Goal: Task Accomplishment & Management: Use online tool/utility

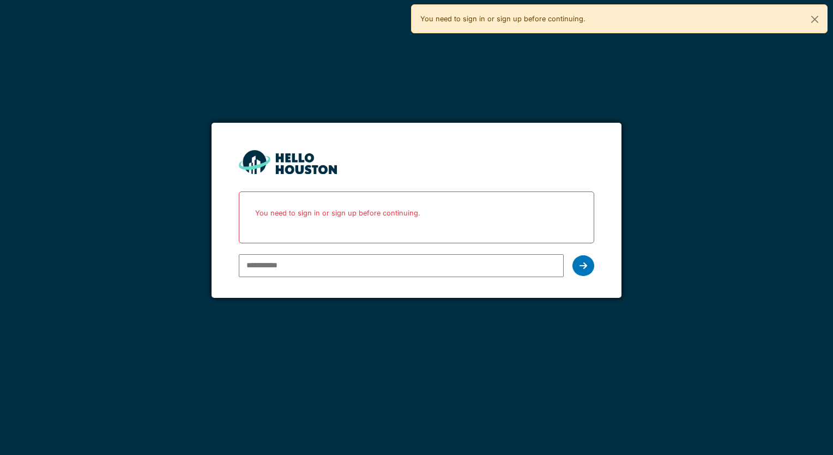
click at [298, 267] on input "email" at bounding box center [401, 265] width 325 height 23
type input "**********"
click at [578, 269] on div at bounding box center [584, 265] width 22 height 21
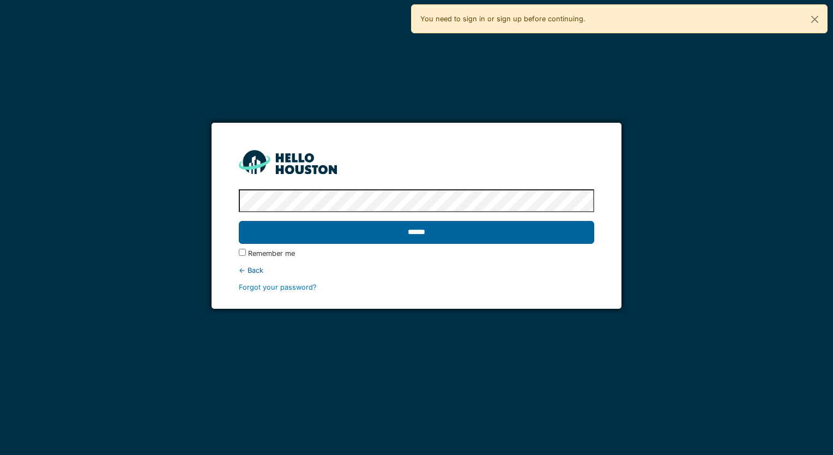
click at [446, 232] on input "******" at bounding box center [416, 232] width 355 height 23
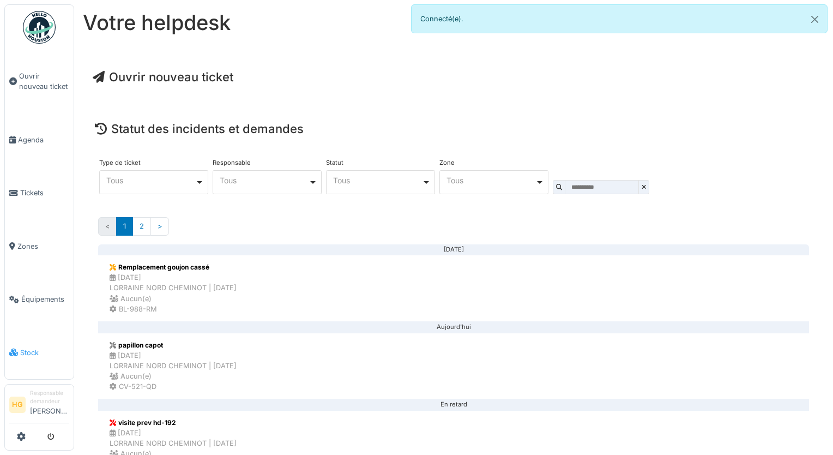
click at [22, 347] on span "Stock" at bounding box center [44, 352] width 49 height 10
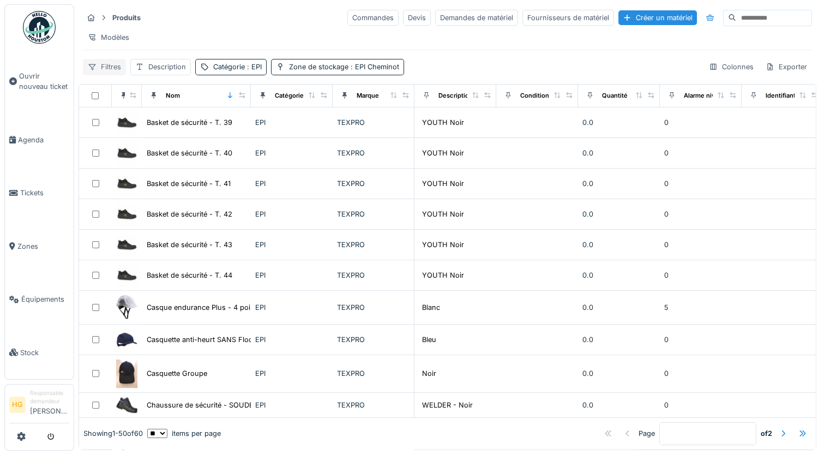
click at [100, 74] on div "Filtres" at bounding box center [104, 67] width 43 height 16
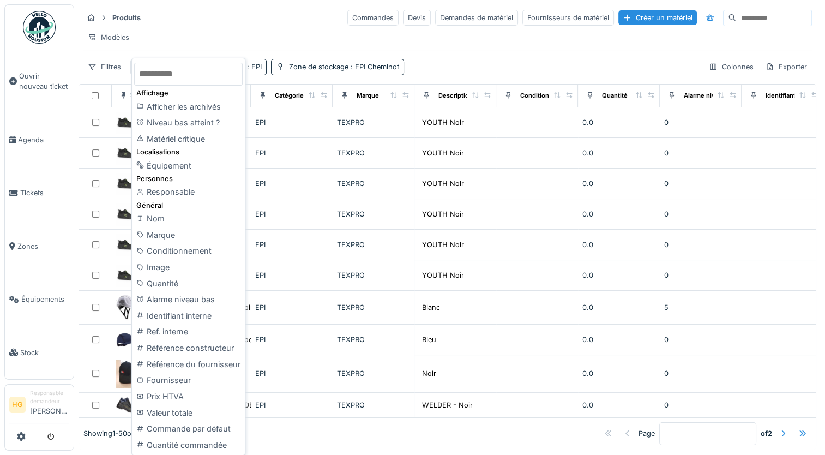
click at [443, 53] on div "Produits Commandes Devis Demandes de matériel Fournisseurs de matériel Créer un…" at bounding box center [448, 41] width 738 height 75
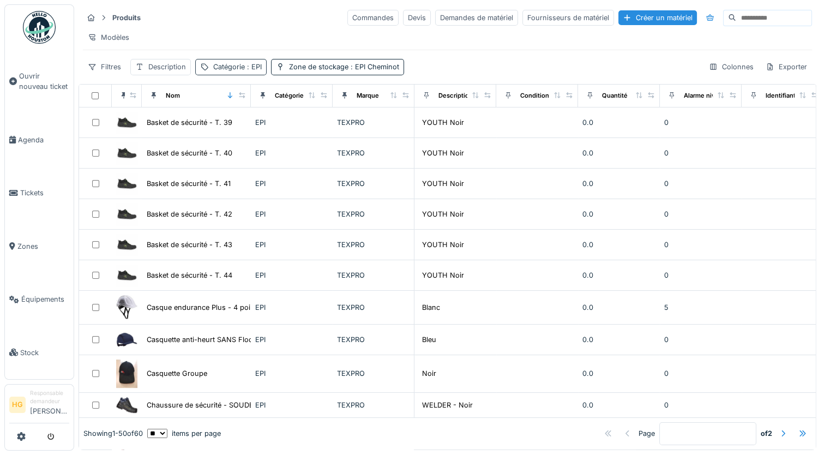
click at [228, 72] on div "Catégorie : EPI" at bounding box center [237, 67] width 49 height 10
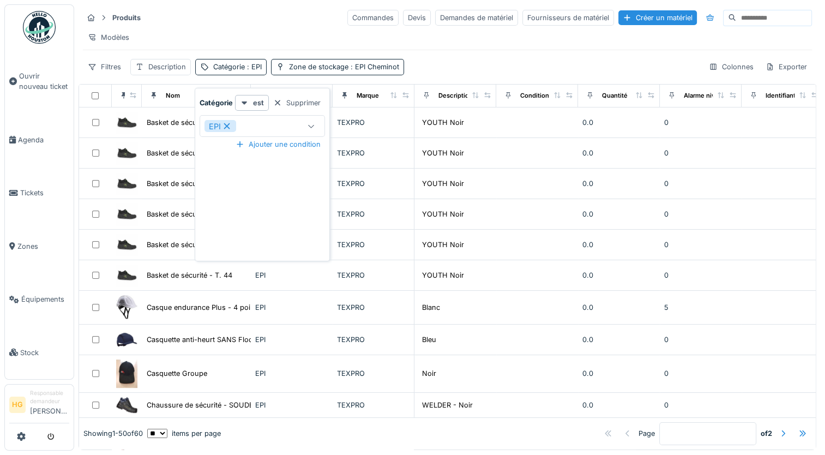
click at [537, 74] on div "Filtres Description Catégorie : EPI Zone de stockage : EPI Cheminot Colonnes Ex…" at bounding box center [447, 67] width 729 height 16
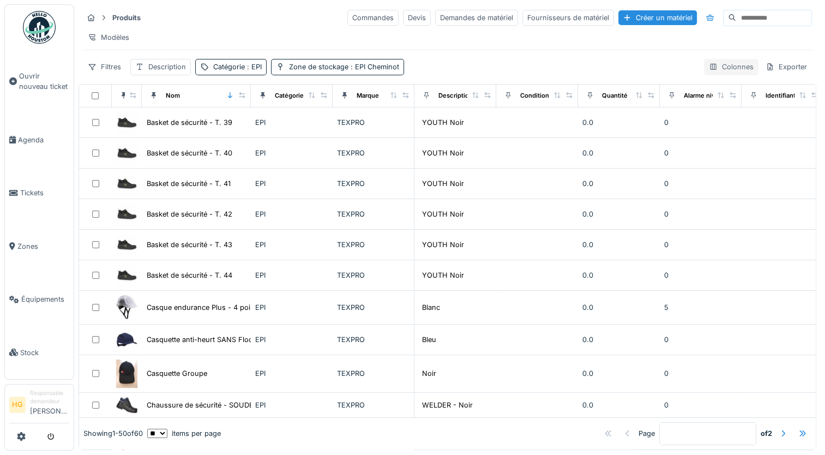
click at [725, 70] on div "Colonnes" at bounding box center [731, 67] width 55 height 16
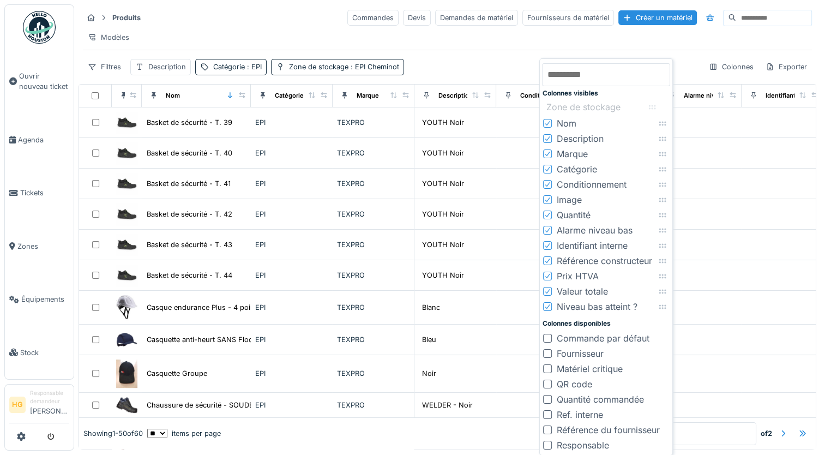
drag, startPoint x: 664, startPoint y: 262, endPoint x: 654, endPoint y: 108, distance: 154.7
click at [654, 108] on icon at bounding box center [652, 107] width 7 height 4
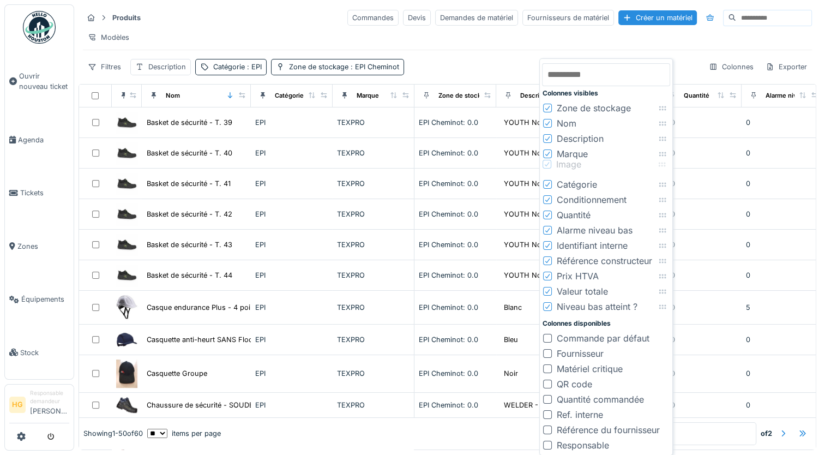
drag, startPoint x: 665, startPoint y: 200, endPoint x: 664, endPoint y: 164, distance: 35.5
click at [664, 164] on icon at bounding box center [662, 164] width 9 height 7
drag, startPoint x: 664, startPoint y: 216, endPoint x: 666, endPoint y: 183, distance: 32.8
click at [666, 183] on icon at bounding box center [664, 181] width 7 height 4
drag, startPoint x: 663, startPoint y: 276, endPoint x: 670, endPoint y: 199, distance: 77.7
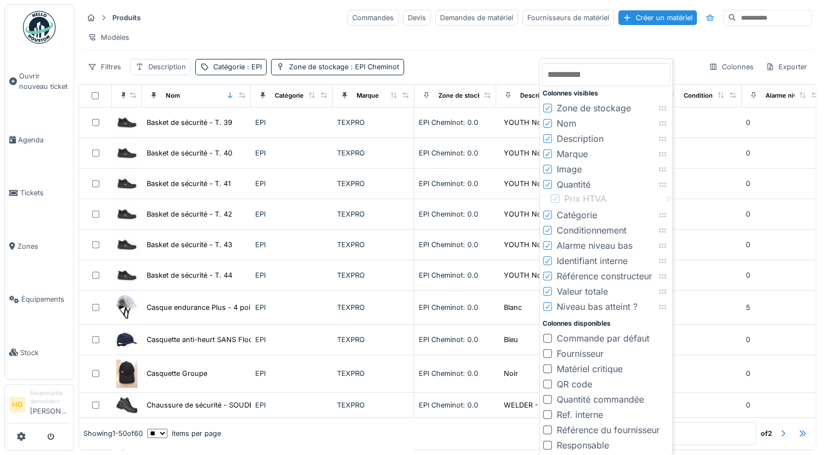
click at [670, 199] on icon at bounding box center [670, 198] width 9 height 7
drag, startPoint x: 664, startPoint y: 291, endPoint x: 662, endPoint y: 215, distance: 76.4
click at [662, 215] on icon at bounding box center [660, 215] width 9 height 7
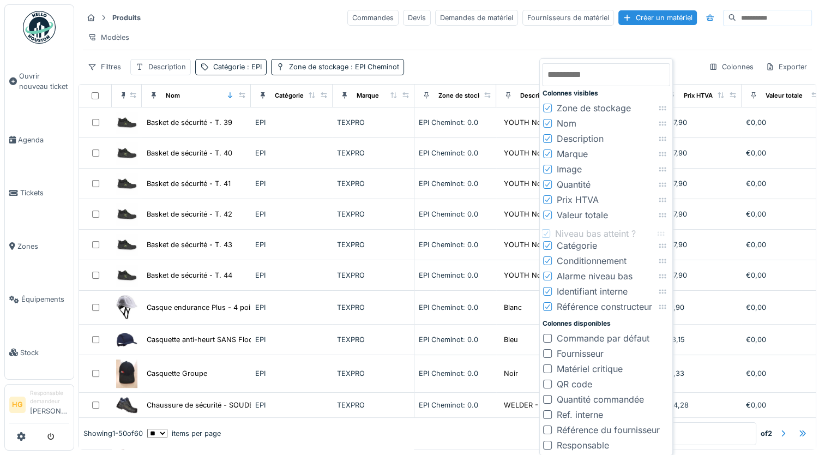
drag, startPoint x: 667, startPoint y: 307, endPoint x: 665, endPoint y: 233, distance: 73.1
click at [665, 233] on icon at bounding box center [661, 233] width 9 height 7
click at [548, 245] on icon at bounding box center [547, 245] width 7 height 5
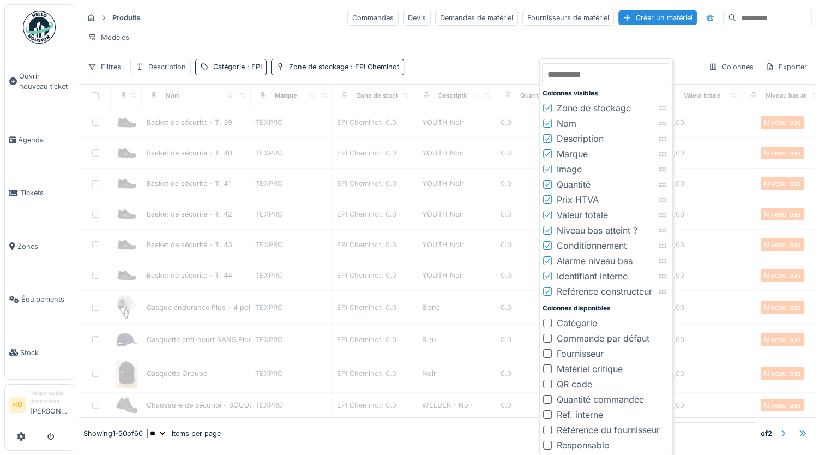
click at [548, 262] on icon at bounding box center [547, 260] width 7 height 5
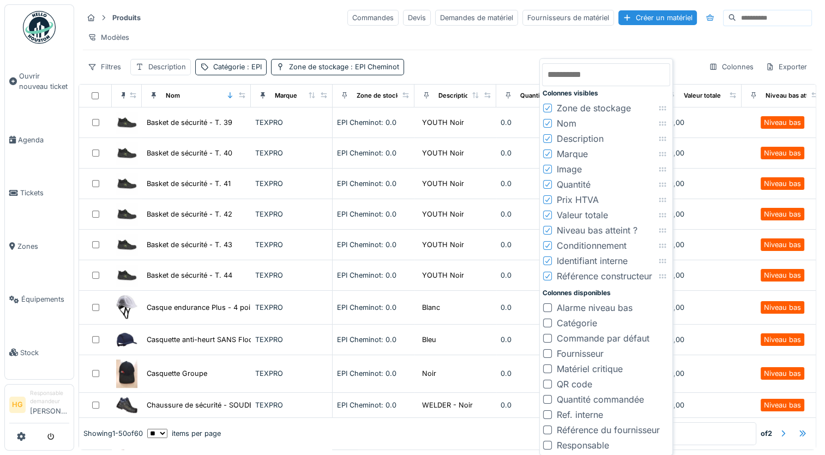
click at [548, 248] on icon at bounding box center [547, 245] width 7 height 5
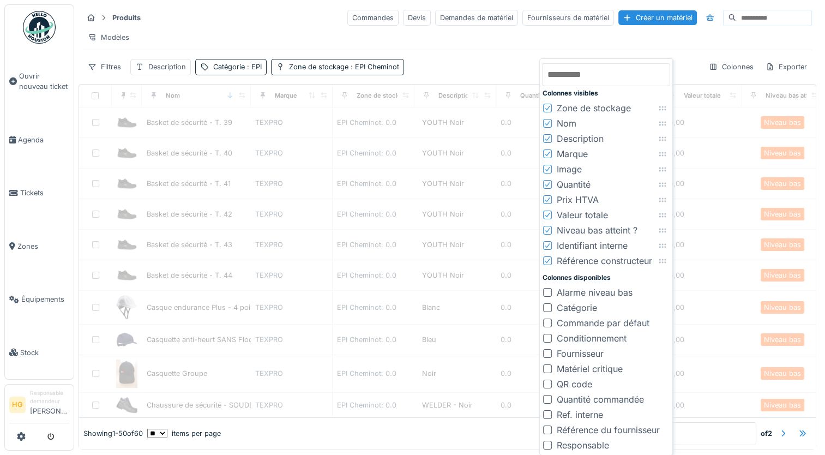
click at [548, 248] on icon at bounding box center [547, 245] width 7 height 5
click at [548, 248] on div at bounding box center [547, 246] width 7 height 10
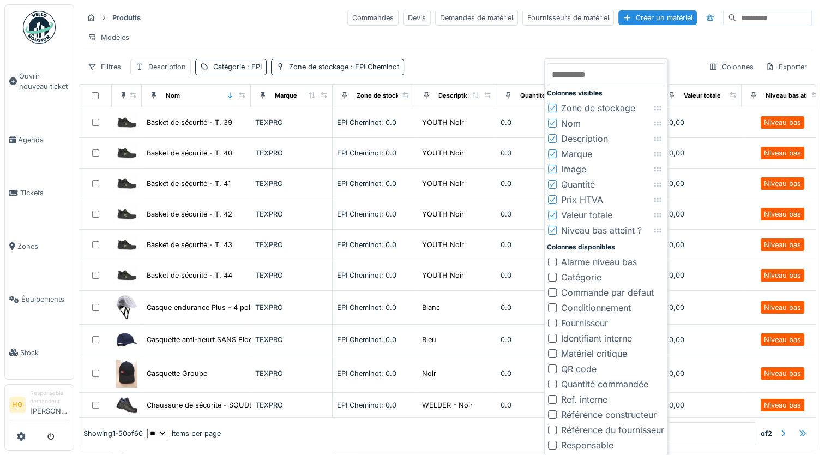
click at [687, 44] on div "Modèles" at bounding box center [447, 37] width 729 height 16
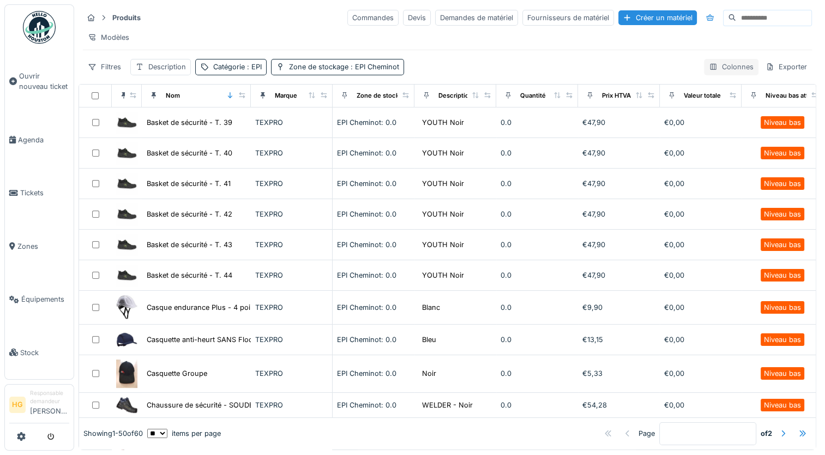
click at [736, 73] on div "Colonnes" at bounding box center [731, 67] width 55 height 16
click at [733, 75] on div "Colonnes" at bounding box center [731, 67] width 55 height 16
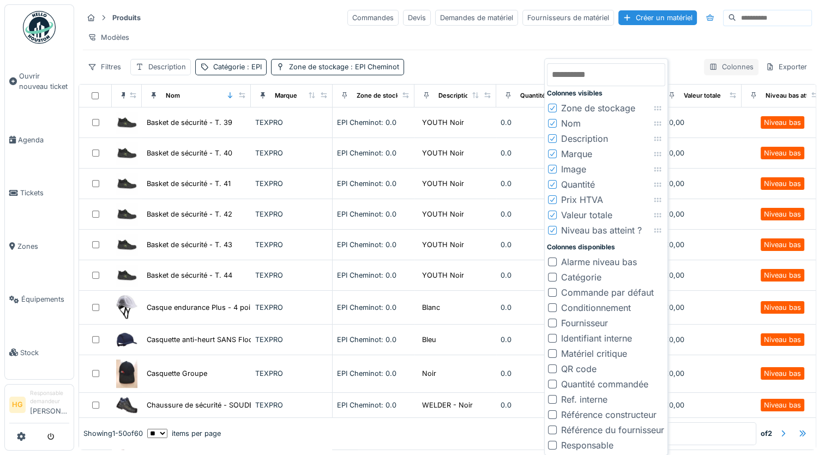
click at [726, 73] on div "Colonnes" at bounding box center [731, 67] width 55 height 16
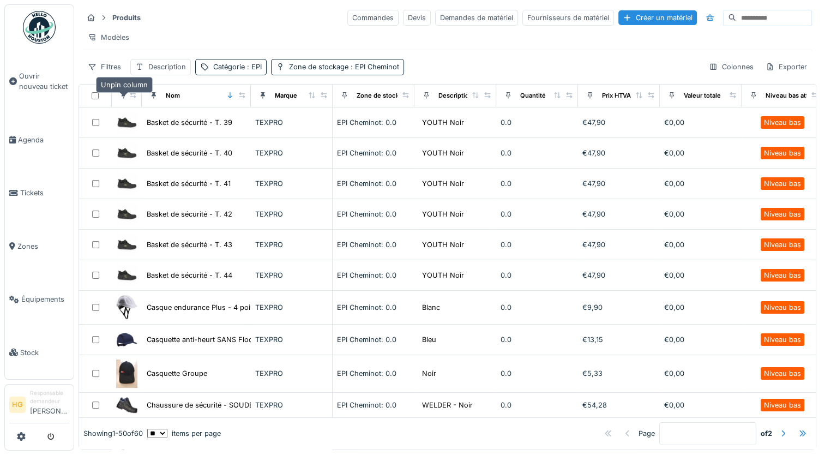
click at [118, 103] on div at bounding box center [123, 96] width 15 height 14
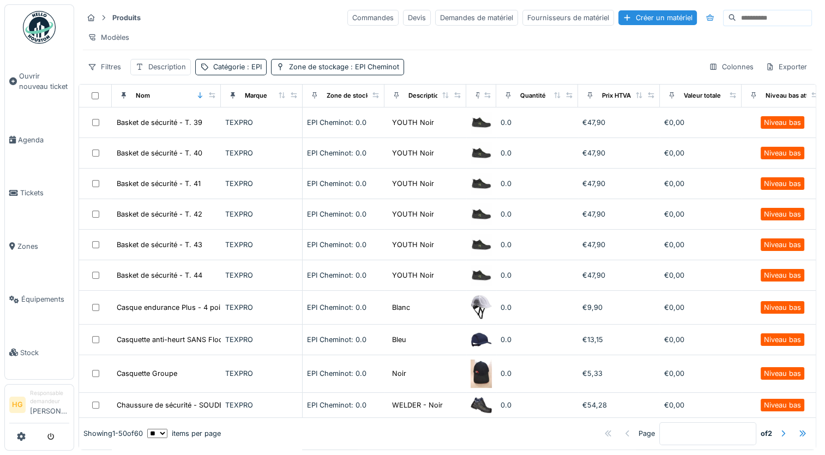
click at [280, 32] on div "Modèles" at bounding box center [447, 37] width 729 height 16
click at [619, 18] on div "Créer un matériel" at bounding box center [658, 17] width 79 height 15
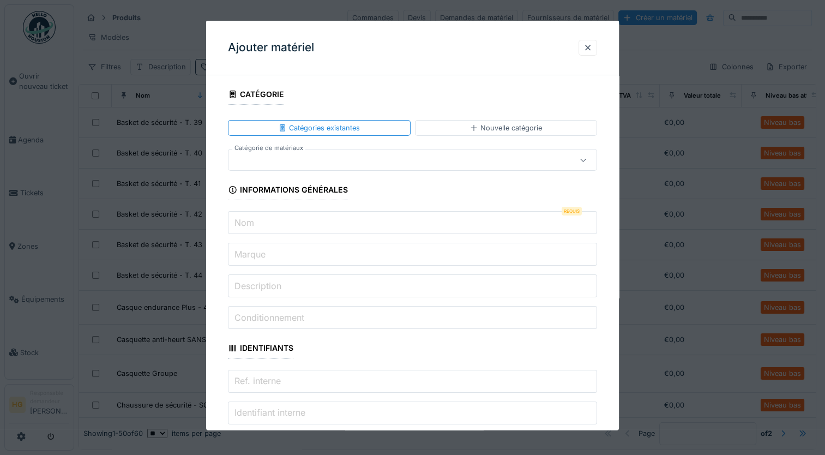
click at [312, 154] on div at bounding box center [390, 160] width 315 height 12
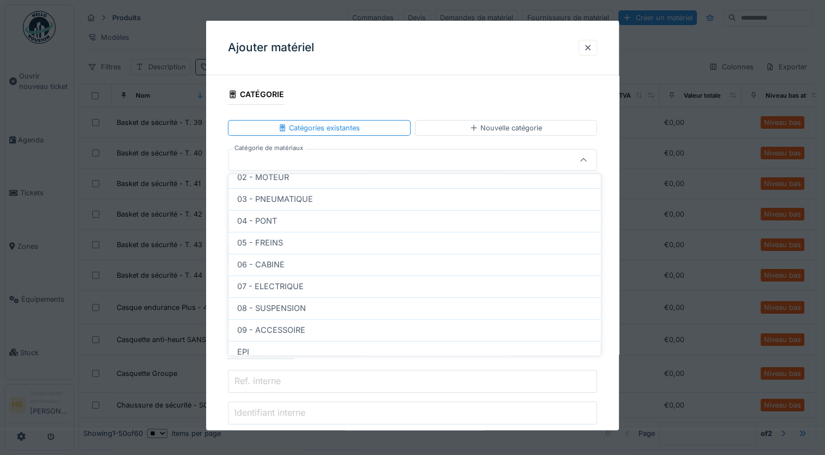
scroll to position [136, 0]
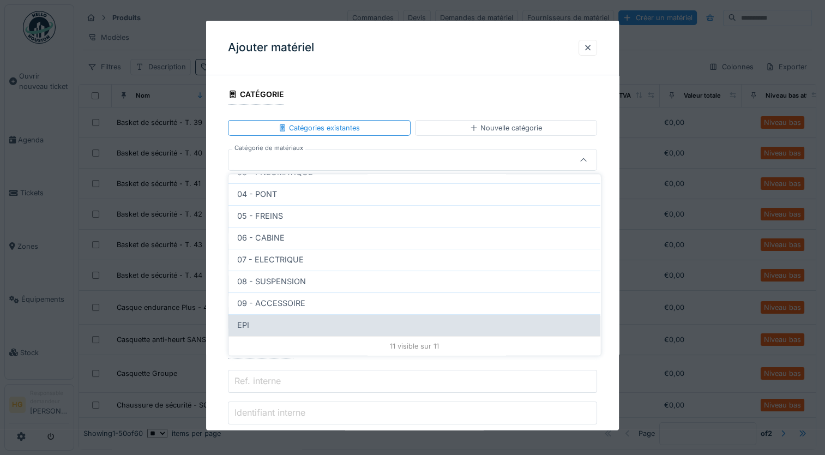
click at [285, 326] on div "EPI" at bounding box center [414, 325] width 355 height 12
type input "***"
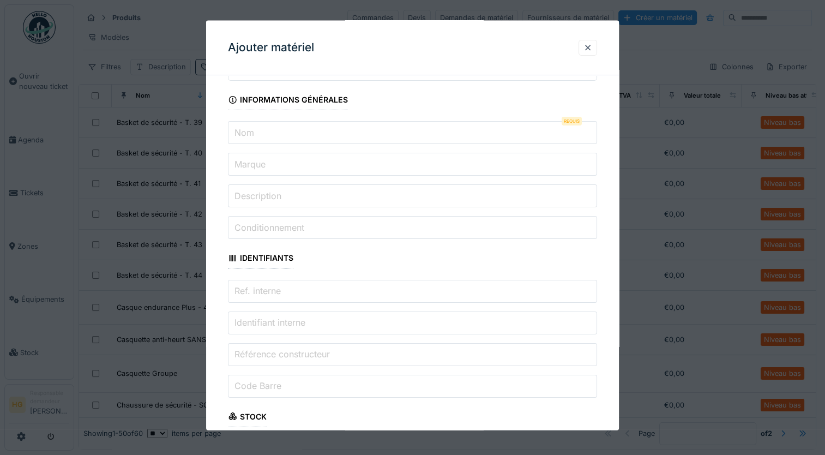
scroll to position [0, 0]
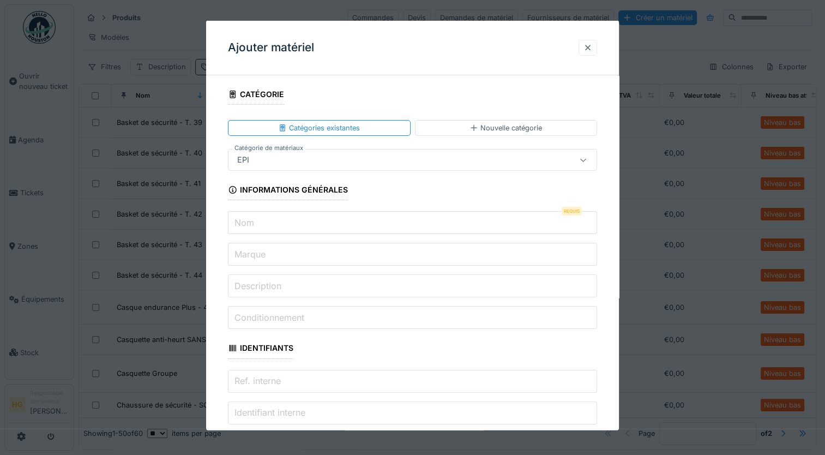
click at [591, 50] on div at bounding box center [588, 47] width 9 height 10
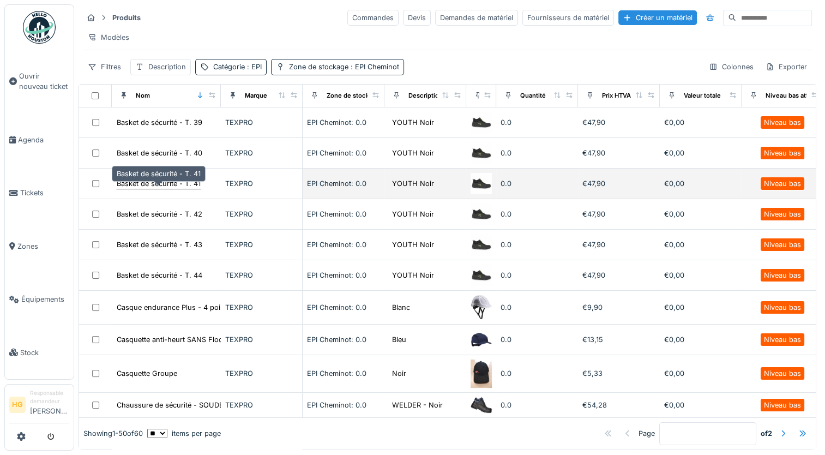
click at [162, 189] on div "Basket de sécurité - T. 41" at bounding box center [159, 183] width 84 height 10
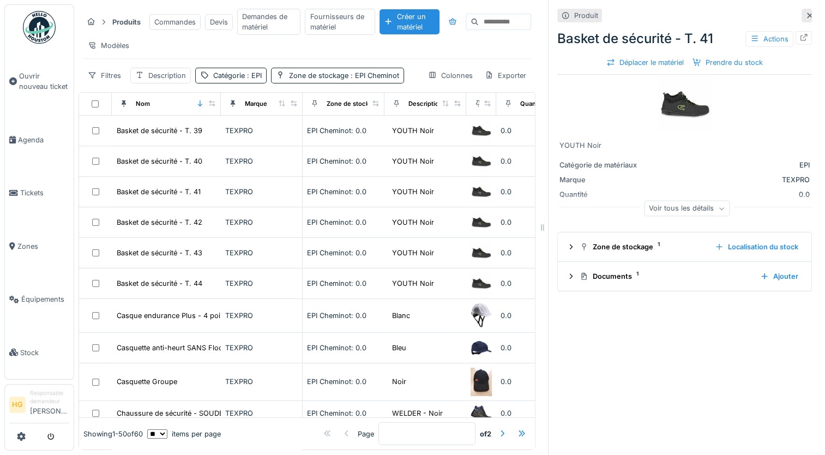
click at [703, 208] on div "Voir tous les détails" at bounding box center [687, 209] width 86 height 16
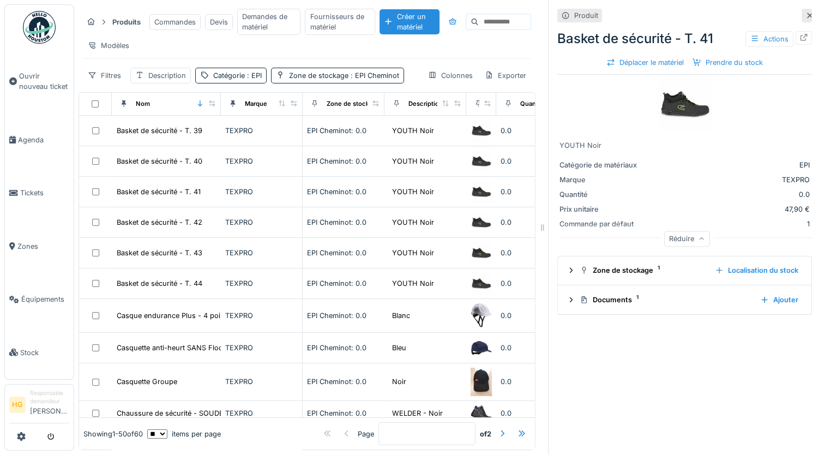
click at [699, 238] on icon at bounding box center [702, 238] width 7 height 5
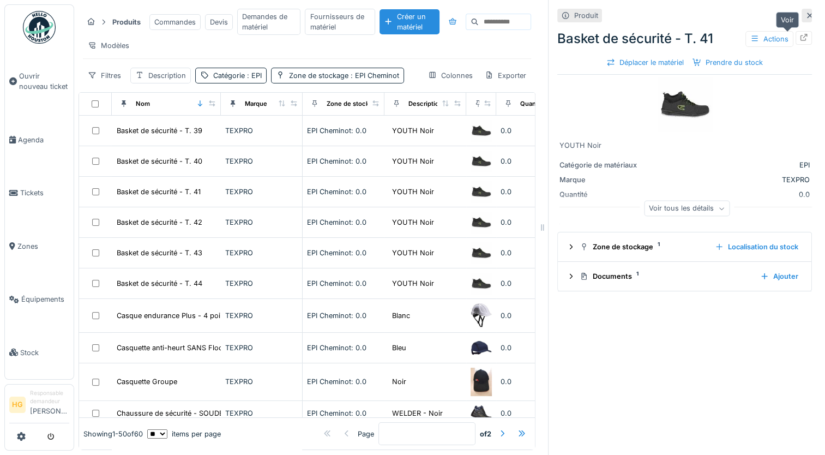
click at [800, 37] on icon at bounding box center [804, 37] width 9 height 7
click at [710, 61] on div "Prendre du stock" at bounding box center [727, 62] width 79 height 15
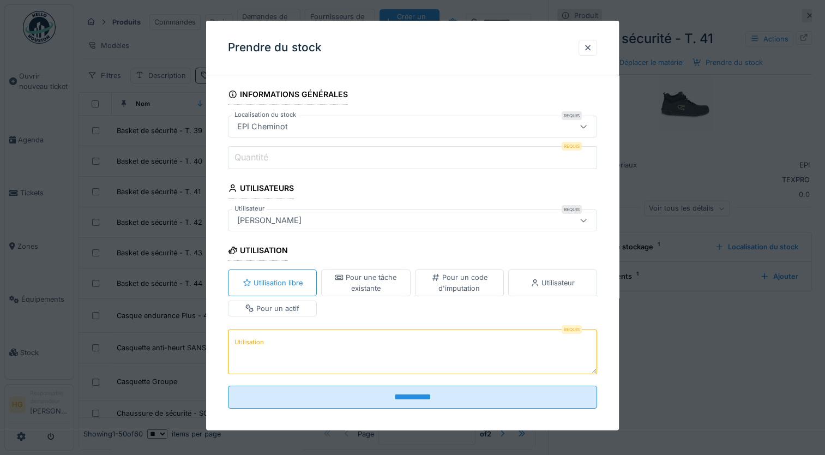
click at [302, 158] on input "Quantité" at bounding box center [412, 157] width 369 height 23
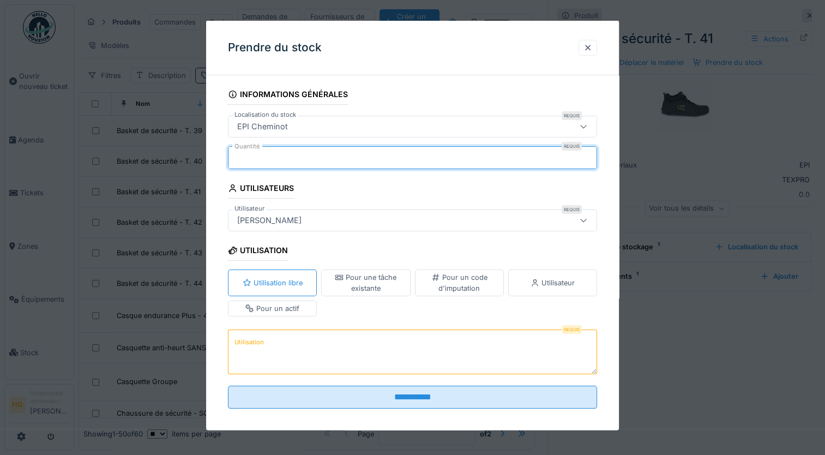
type input "*"
click at [423, 51] on div "Prendre du stock" at bounding box center [412, 48] width 413 height 55
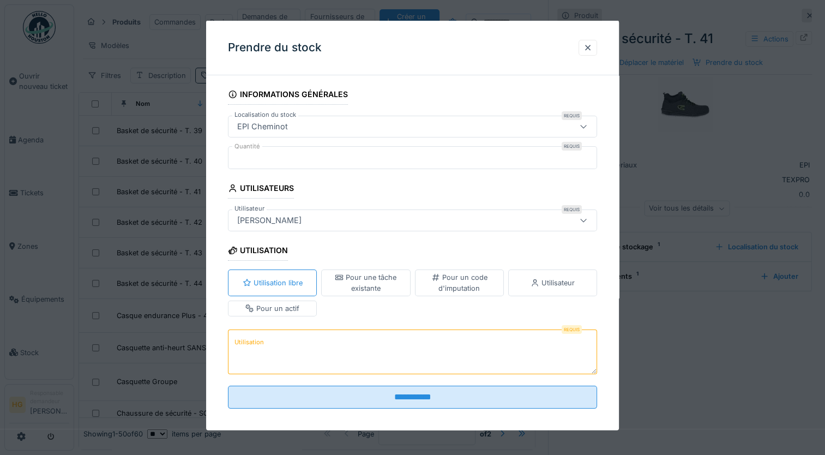
click at [568, 289] on div "Utilisateur" at bounding box center [552, 282] width 89 height 26
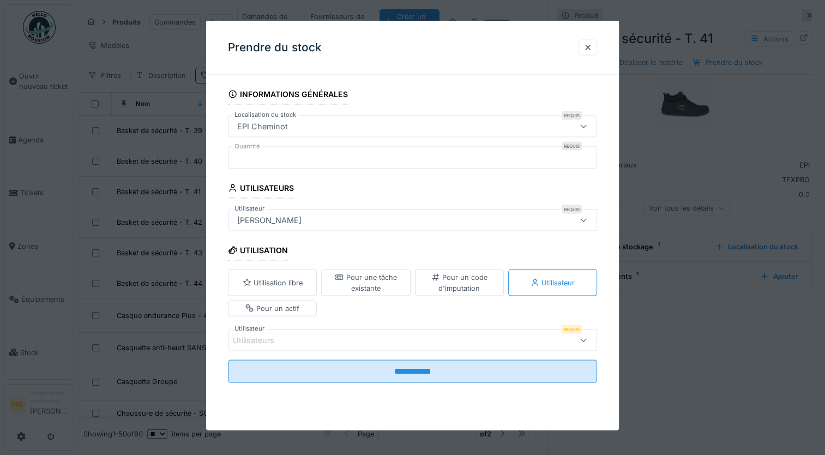
click at [578, 341] on div at bounding box center [584, 339] width 26 height 21
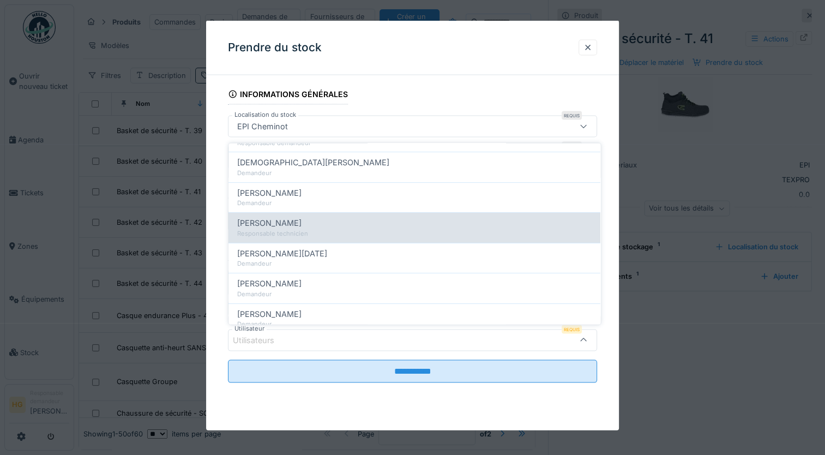
scroll to position [515, 0]
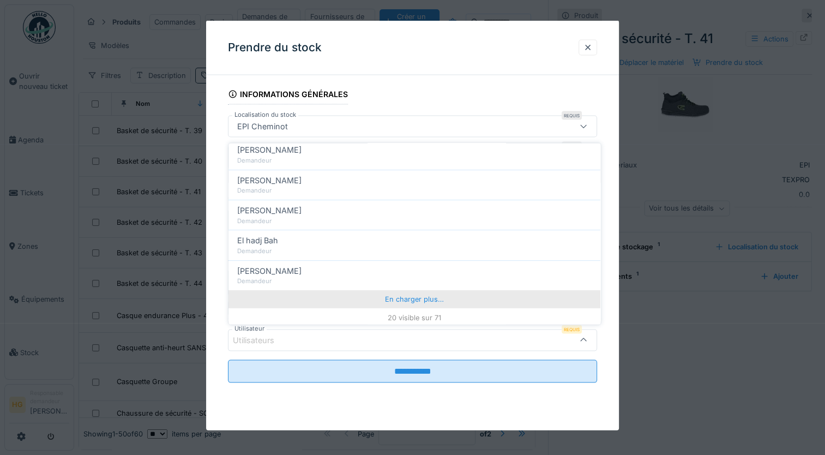
click at [438, 296] on div "En charger plus…" at bounding box center [415, 298] width 372 height 17
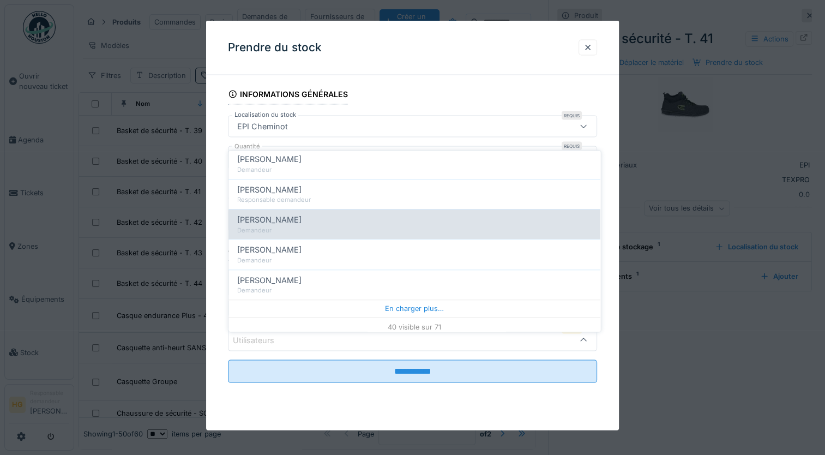
scroll to position [8, 0]
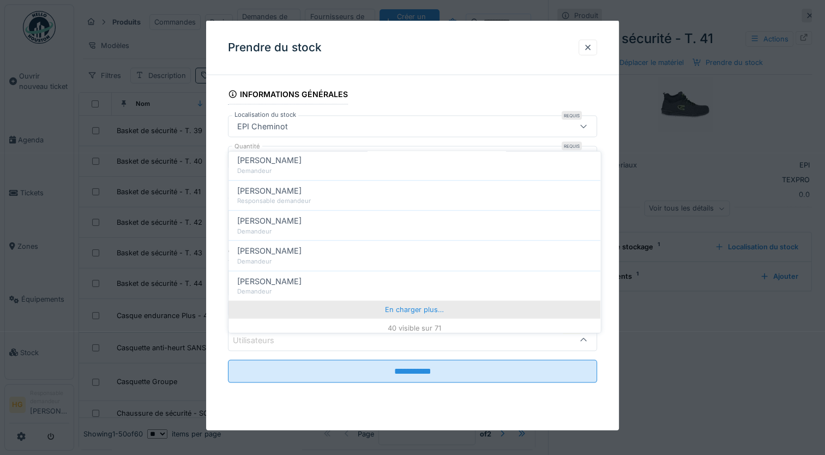
click at [411, 301] on div "En charger plus…" at bounding box center [415, 309] width 372 height 17
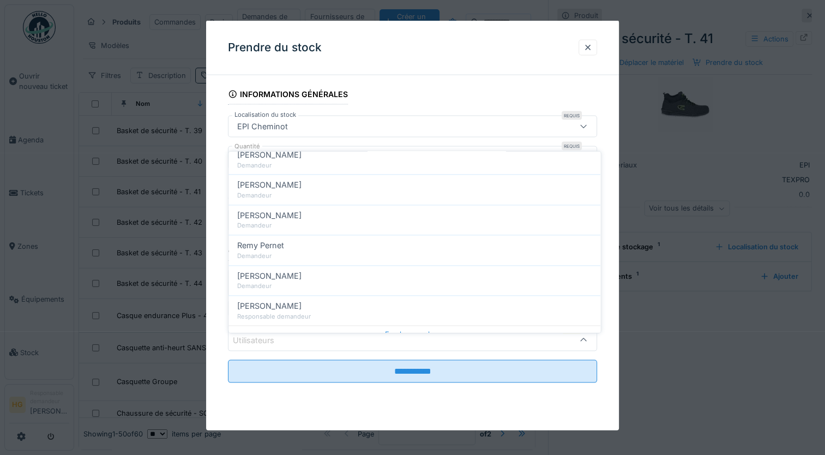
scroll to position [1720, 0]
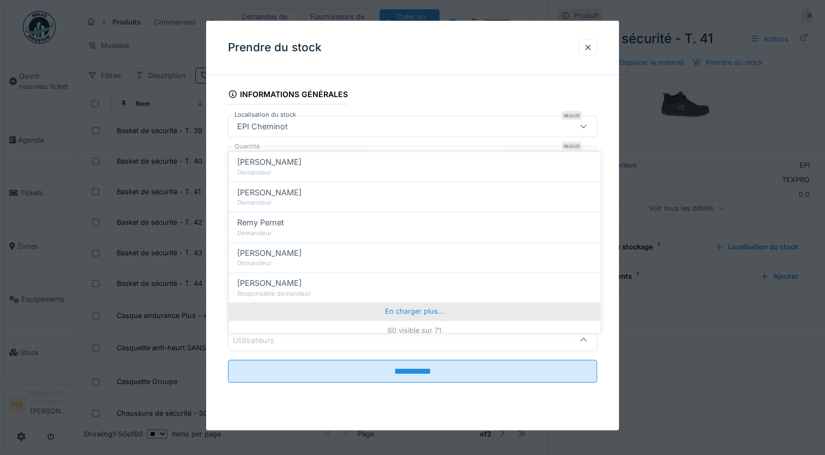
click at [400, 303] on div "En charger plus…" at bounding box center [415, 311] width 372 height 17
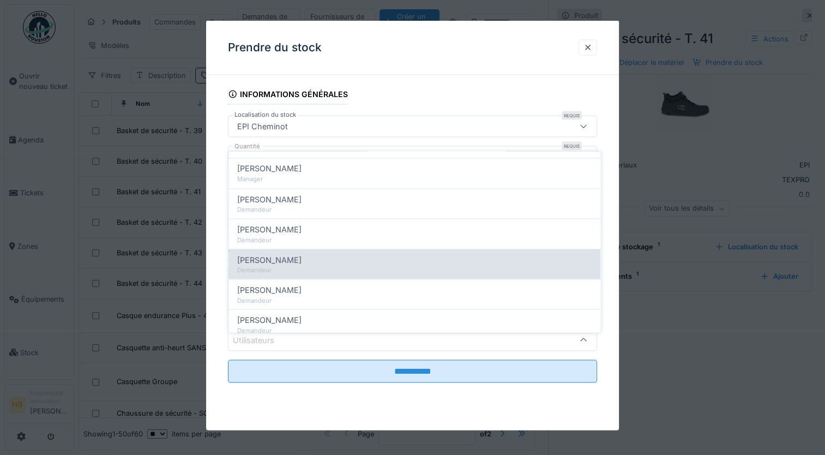
scroll to position [2034, 0]
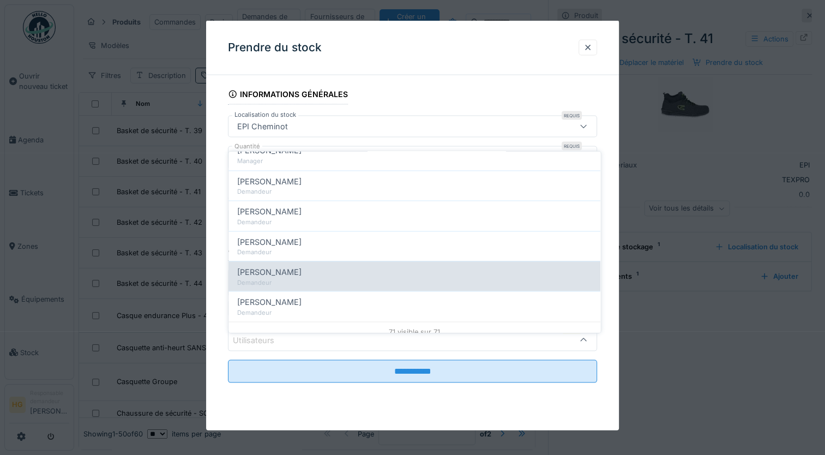
click at [292, 278] on div "Demandeur" at bounding box center [414, 282] width 355 height 9
type input "*****"
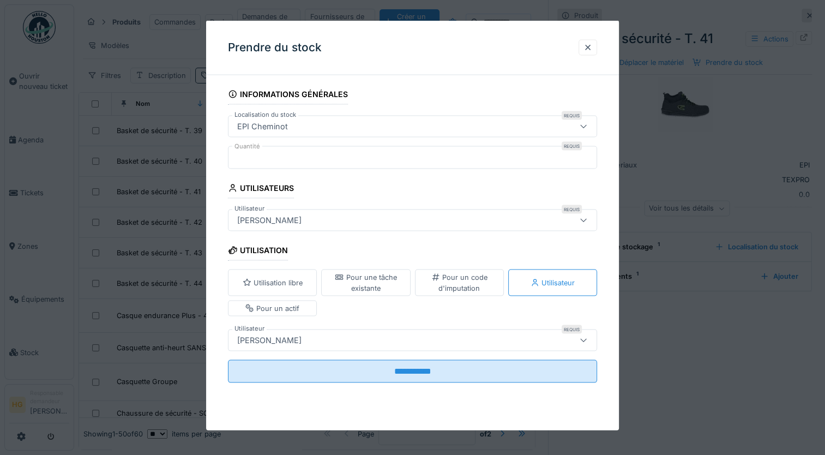
click at [588, 341] on icon at bounding box center [583, 340] width 9 height 7
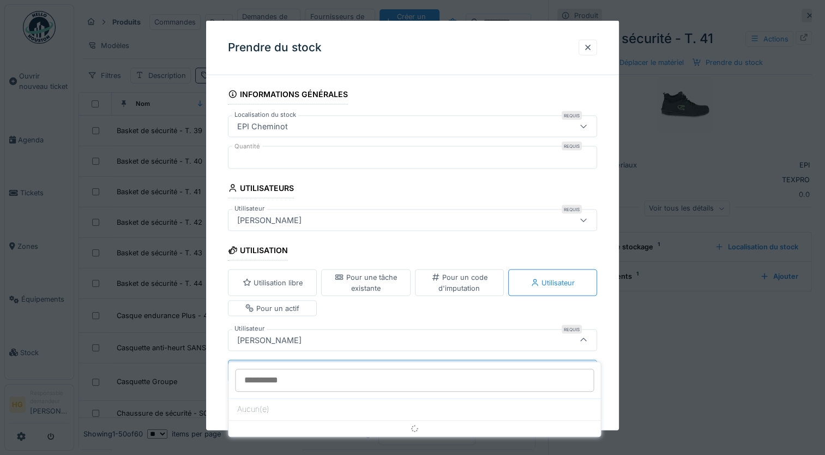
click at [447, 377] on input "Utilisateur" at bounding box center [414, 380] width 359 height 23
type input "*"
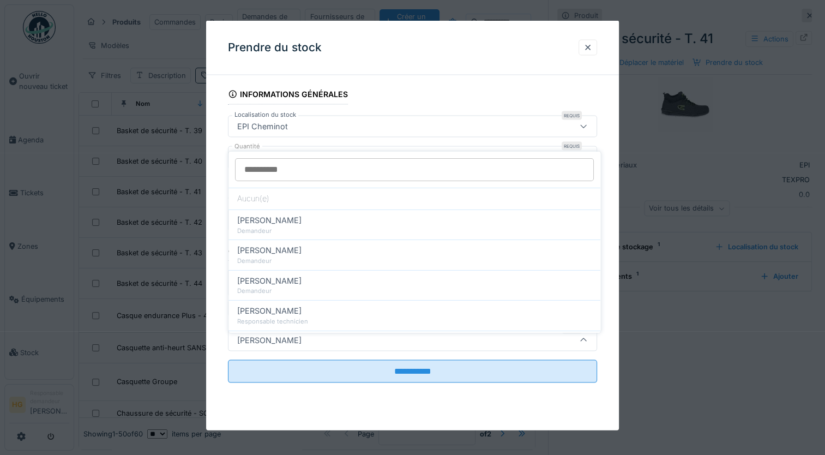
click at [585, 335] on div at bounding box center [583, 340] width 9 height 10
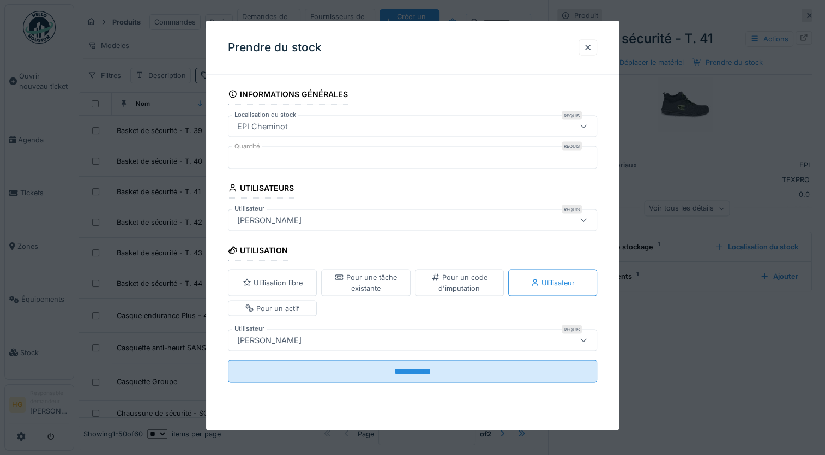
click at [587, 335] on div at bounding box center [583, 340] width 9 height 10
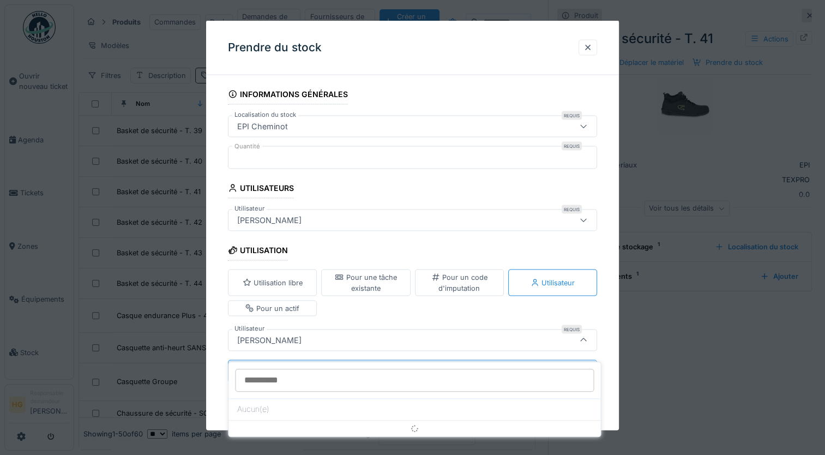
click at [310, 335] on div "Yves Urie" at bounding box center [390, 340] width 315 height 12
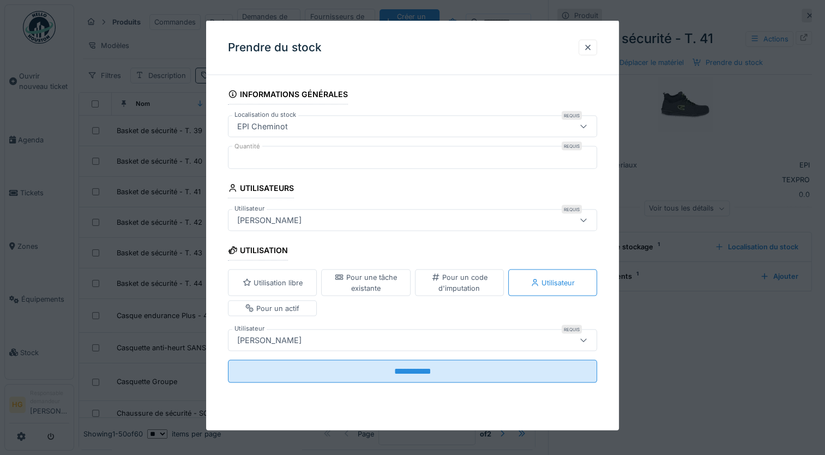
click at [275, 339] on div "Yves Urie" at bounding box center [269, 340] width 73 height 12
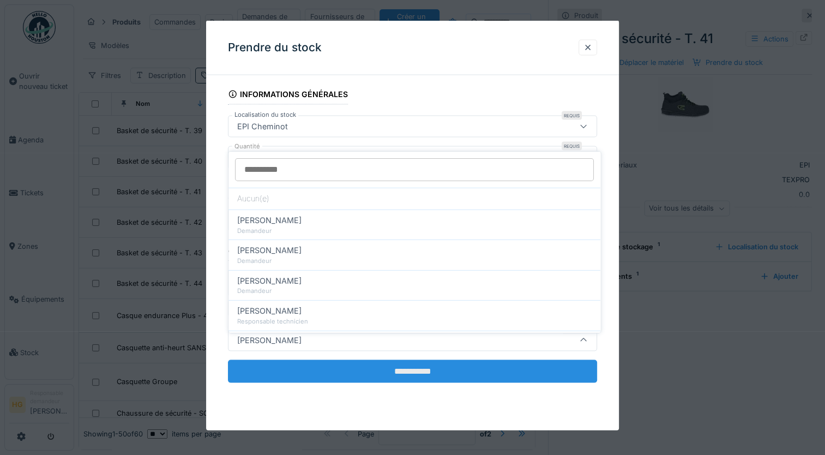
click at [312, 369] on input "**********" at bounding box center [412, 370] width 369 height 23
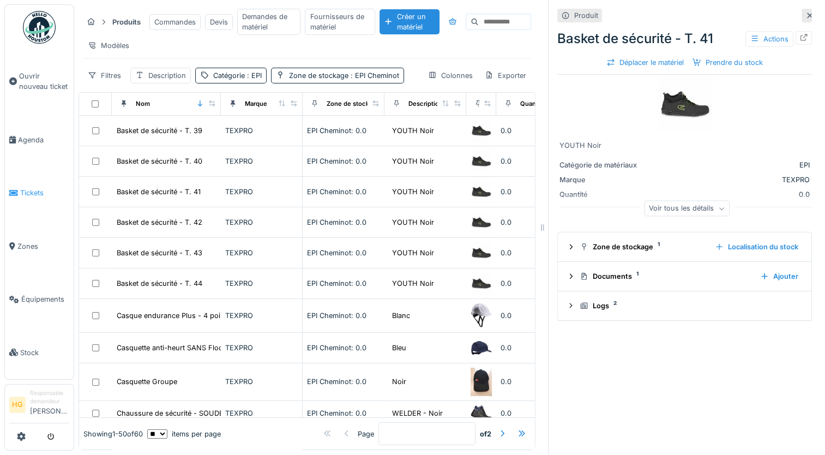
click at [26, 183] on link "Tickets" at bounding box center [39, 192] width 69 height 53
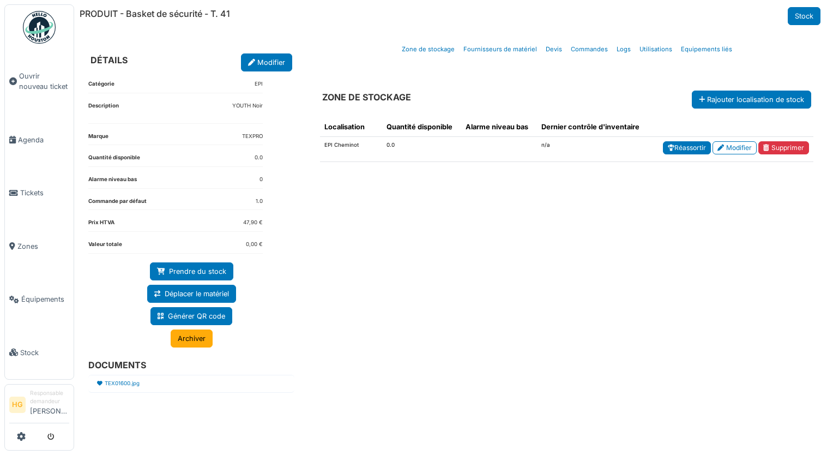
click at [692, 150] on link "Réassortir" at bounding box center [687, 147] width 48 height 13
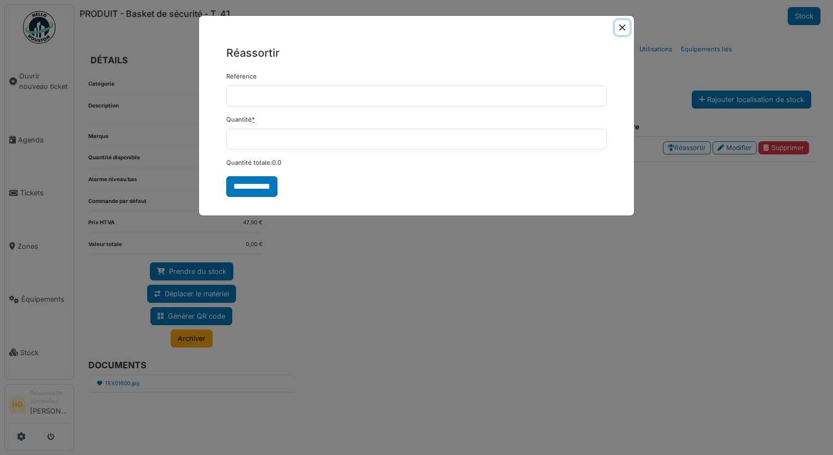
click at [626, 26] on button "Close" at bounding box center [622, 27] width 15 height 15
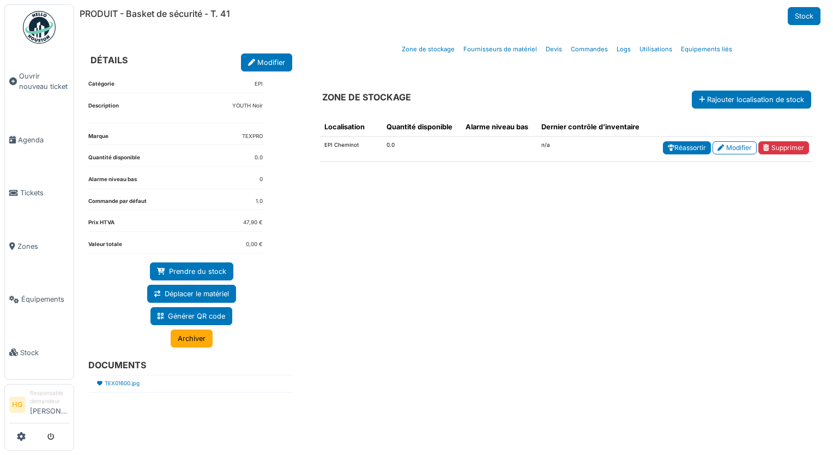
click at [682, 151] on link "Réassortir" at bounding box center [687, 147] width 48 height 13
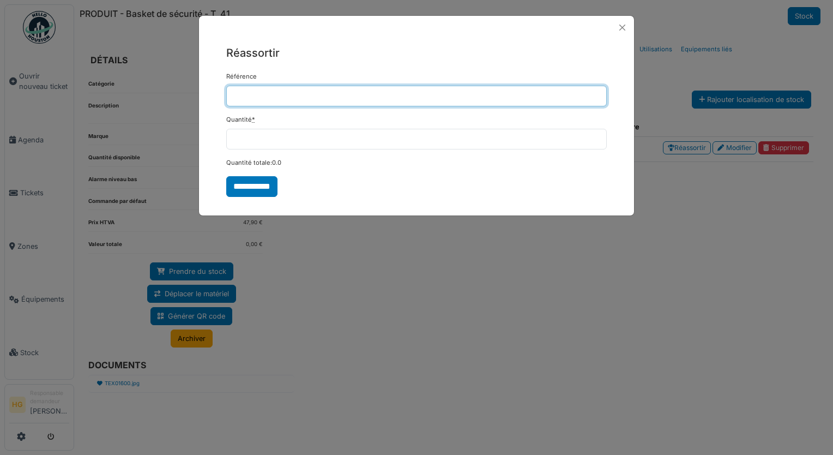
click at [251, 93] on input "Référence" at bounding box center [416, 96] width 381 height 21
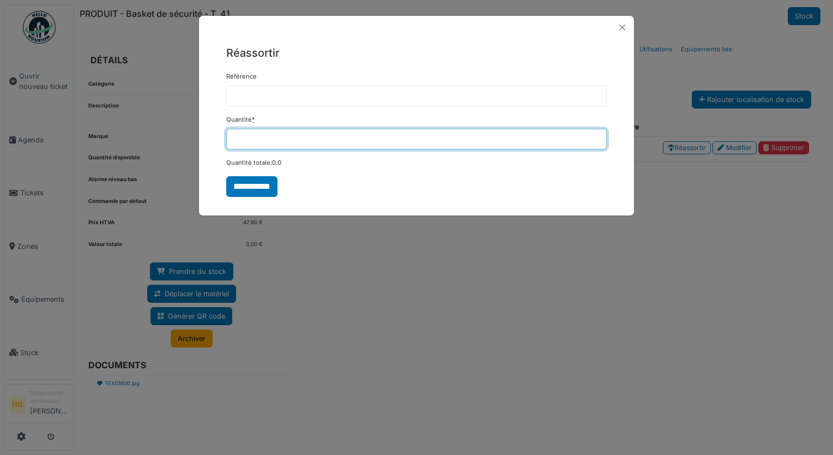
click at [284, 144] on input "*" at bounding box center [416, 139] width 381 height 21
type input "*"
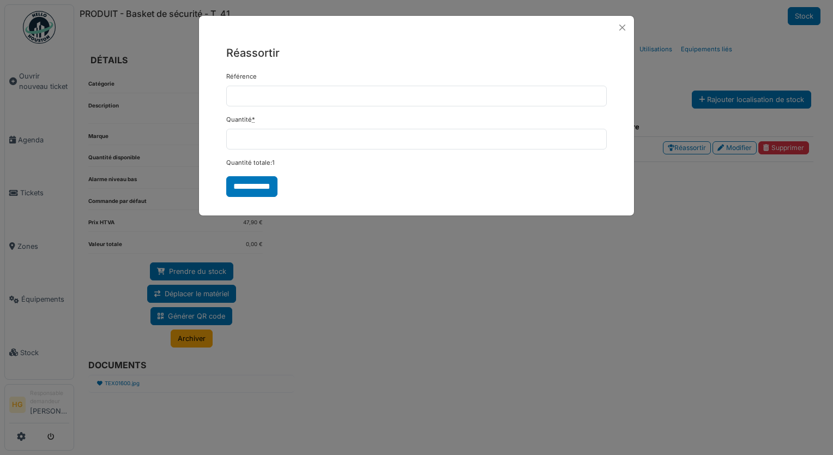
click at [375, 280] on div "**********" at bounding box center [416, 227] width 833 height 455
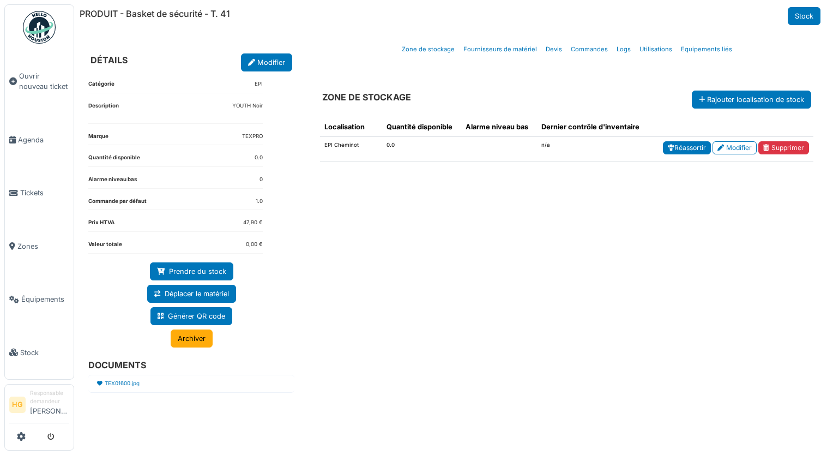
click at [682, 146] on link "Réassortir" at bounding box center [687, 147] width 48 height 13
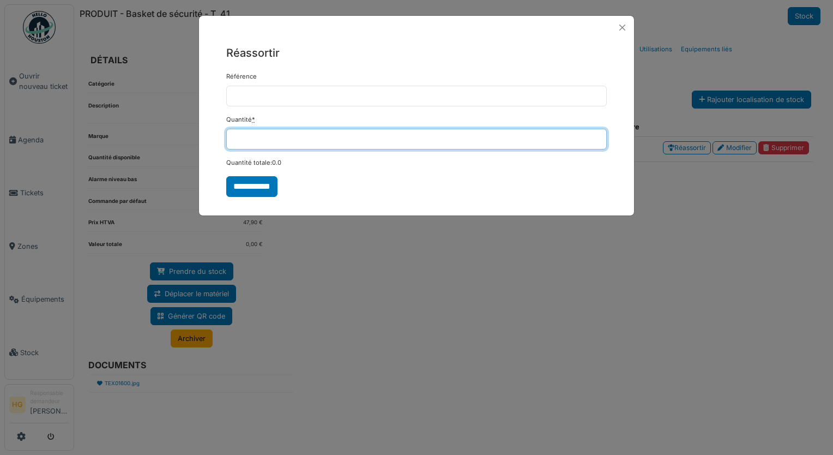
click at [305, 139] on input "*" at bounding box center [416, 139] width 381 height 21
type input "*"
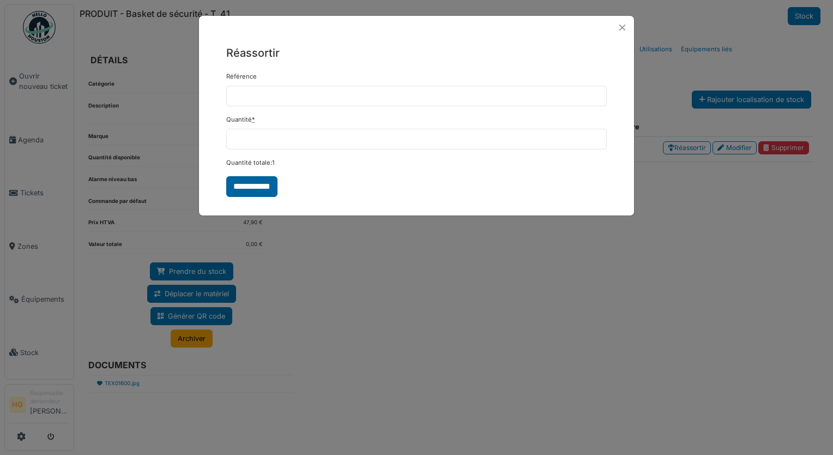
click at [244, 192] on input "**********" at bounding box center [251, 186] width 51 height 21
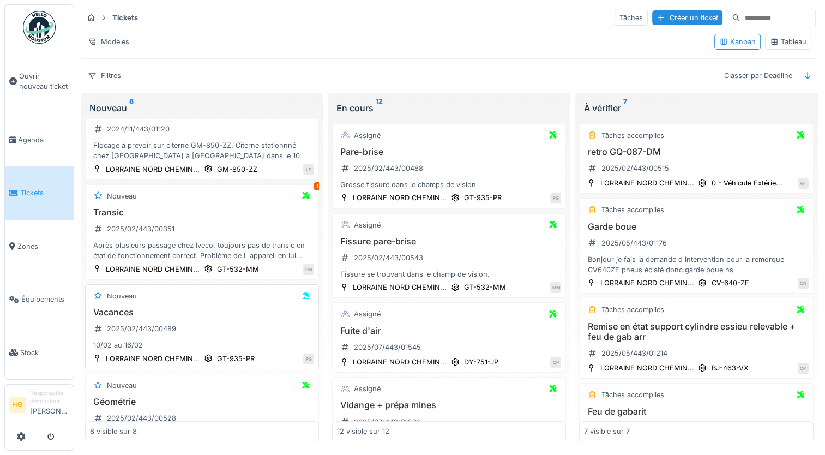
scroll to position [27, 0]
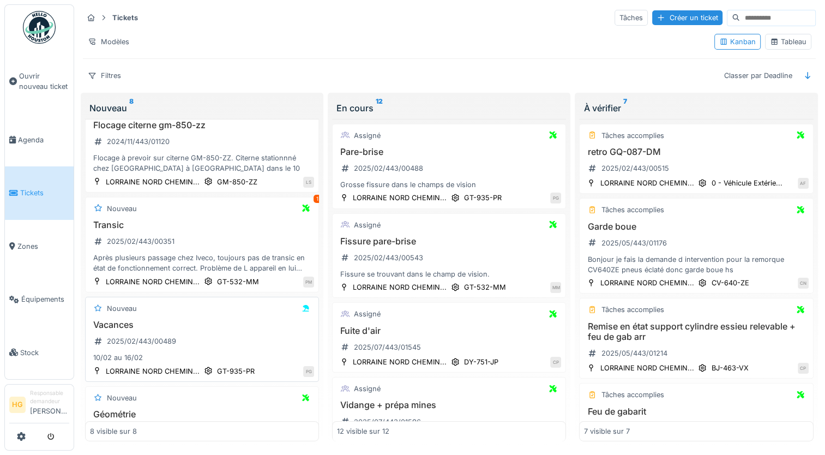
click at [239, 322] on h3 "Vacances" at bounding box center [202, 325] width 224 height 10
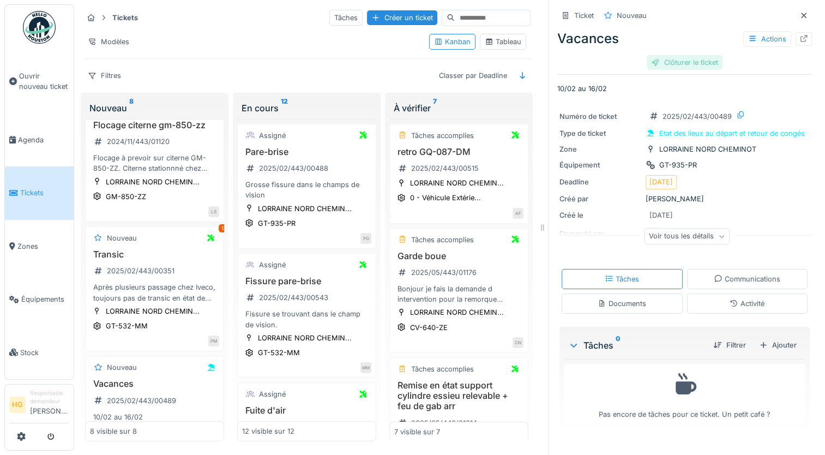
click at [687, 64] on div "Clôturer le ticket" at bounding box center [685, 62] width 76 height 15
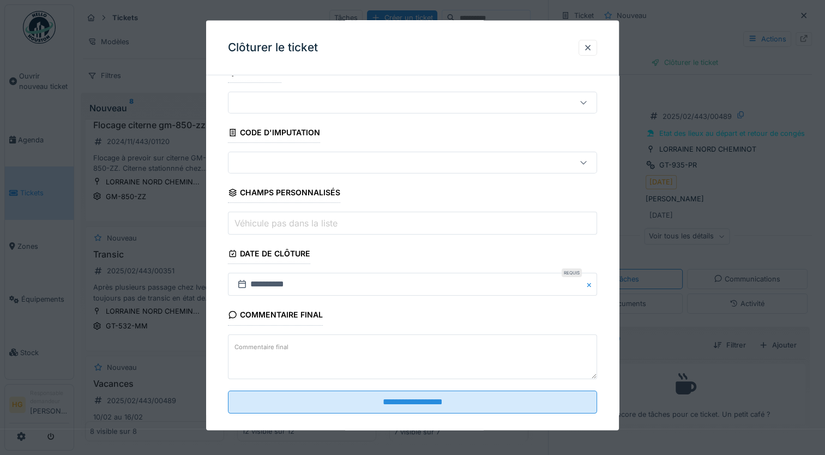
scroll to position [33, 0]
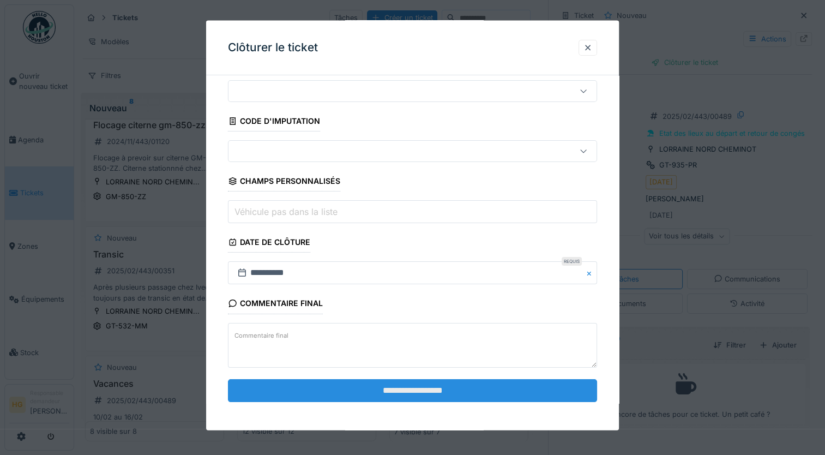
click at [439, 389] on input "**********" at bounding box center [412, 390] width 369 height 23
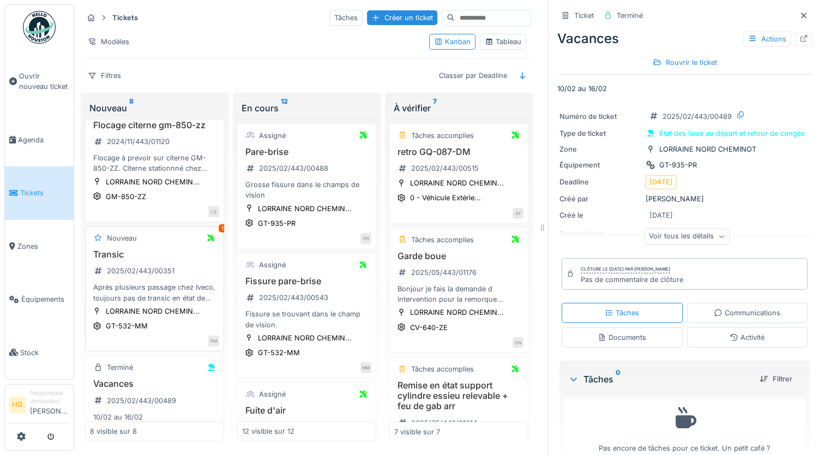
scroll to position [0, 0]
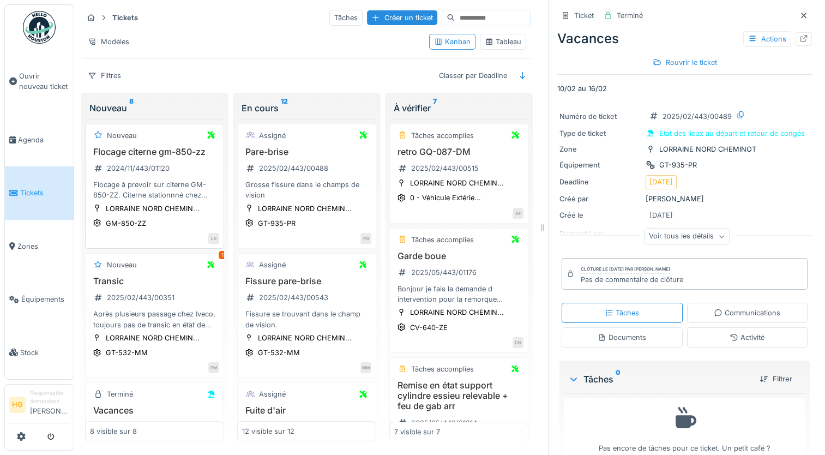
click at [188, 166] on div "Flocage citerne gm-850-zz 2024/11/443/01120 Flocage à prevoir sur citerne GM-85…" at bounding box center [154, 174] width 129 height 54
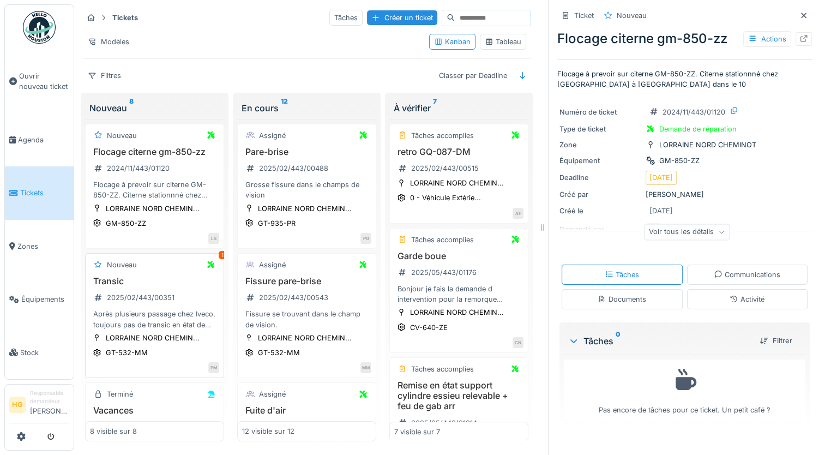
click at [181, 284] on div "Nouveau 1 Transic 2025/02/443/00351 Après plusieurs passage chez Iveco, toujour…" at bounding box center [154, 315] width 139 height 125
click at [155, 272] on div "Nouveau 1" at bounding box center [154, 265] width 129 height 14
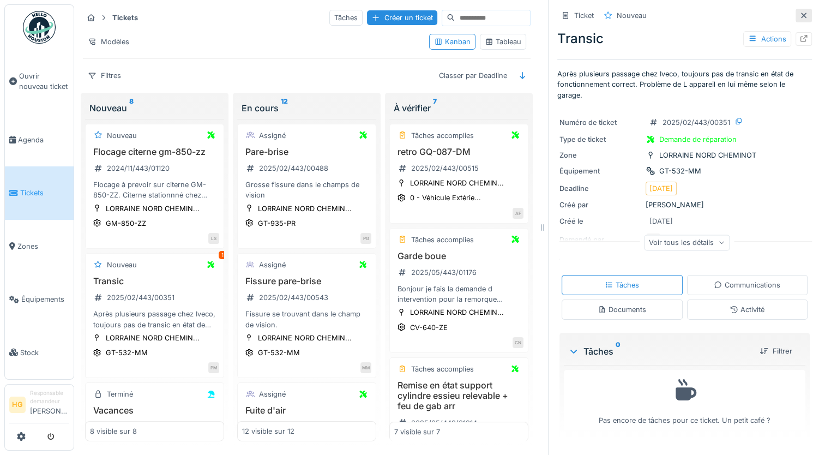
click at [800, 18] on icon at bounding box center [804, 15] width 9 height 7
